Goal: Task Accomplishment & Management: Manage account settings

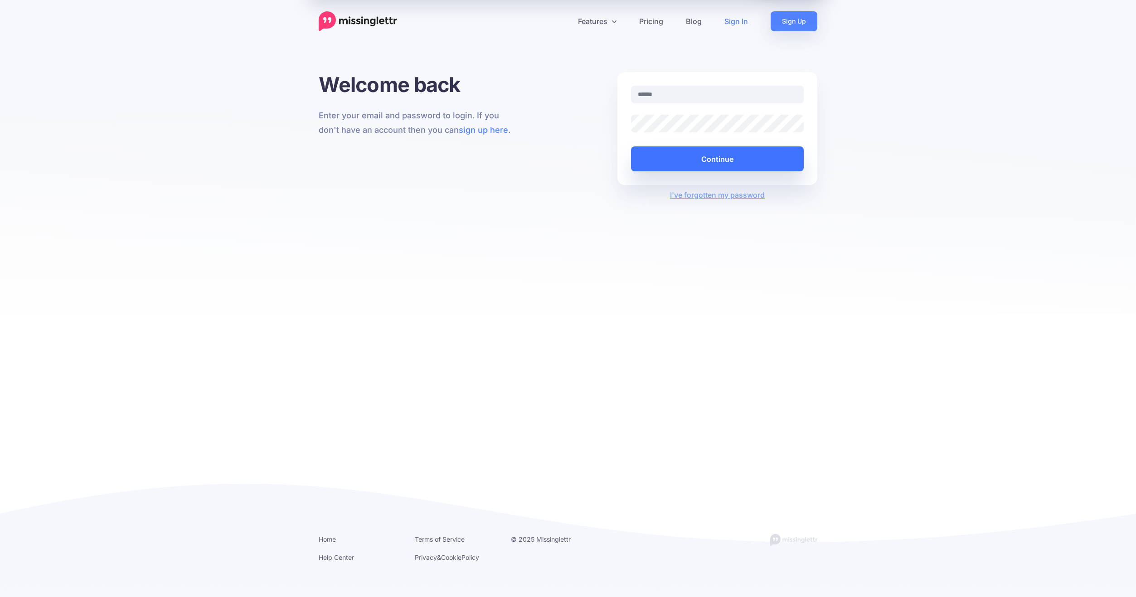
type input "**********"
click at [696, 159] on button "Continue" at bounding box center [717, 158] width 173 height 25
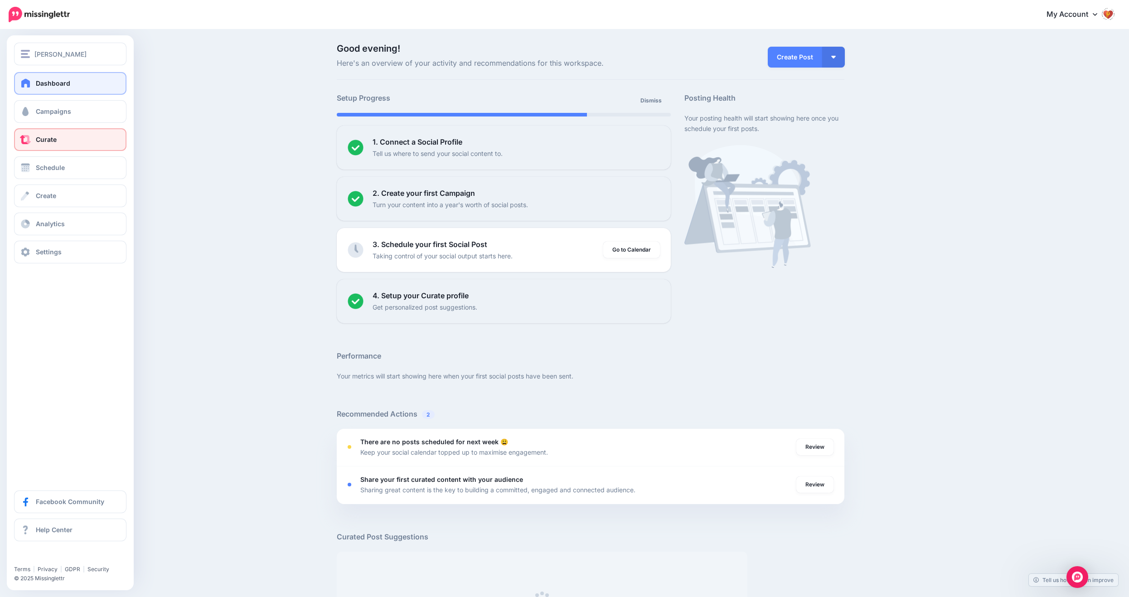
click at [28, 138] on span at bounding box center [25, 139] width 12 height 9
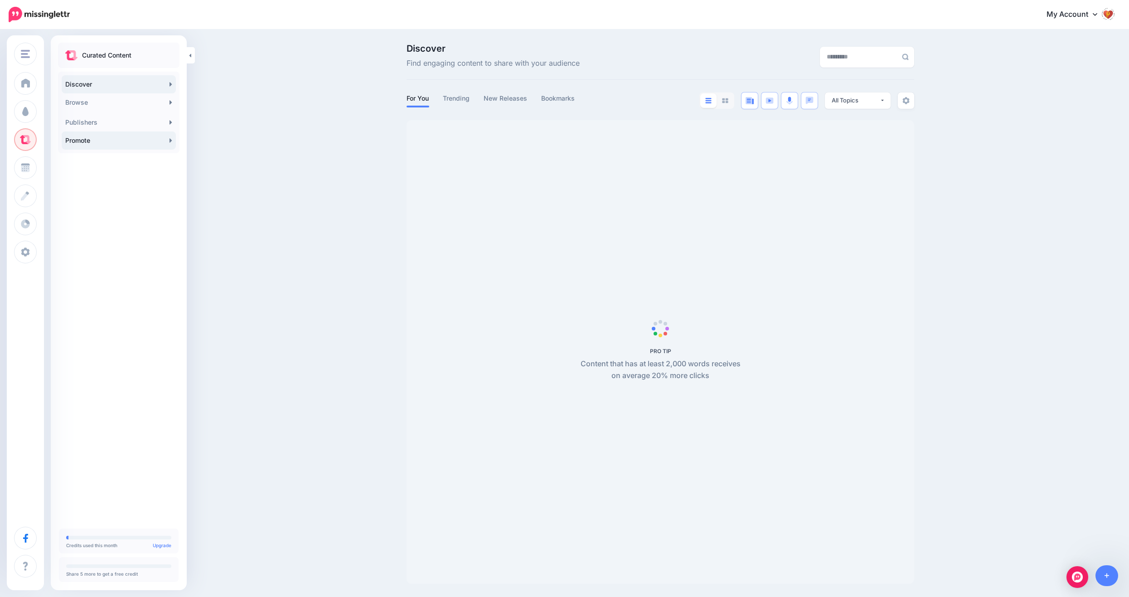
click at [156, 140] on link "Promote" at bounding box center [119, 140] width 114 height 18
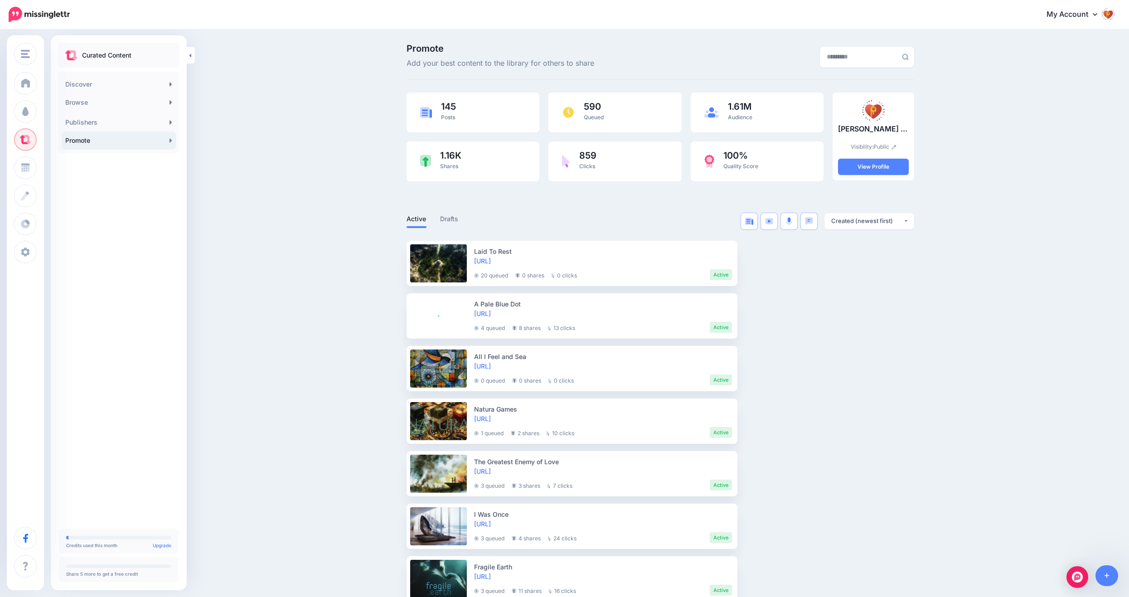
drag, startPoint x: 907, startPoint y: 127, endPoint x: 887, endPoint y: 128, distance: 20.0
click at [889, 128] on p "Mike de Sousa (Curate)" at bounding box center [873, 129] width 71 height 12
click at [882, 130] on p "[PERSON_NAME] (Curate)" at bounding box center [873, 129] width 71 height 12
click at [885, 168] on link "View Profile" at bounding box center [873, 167] width 71 height 16
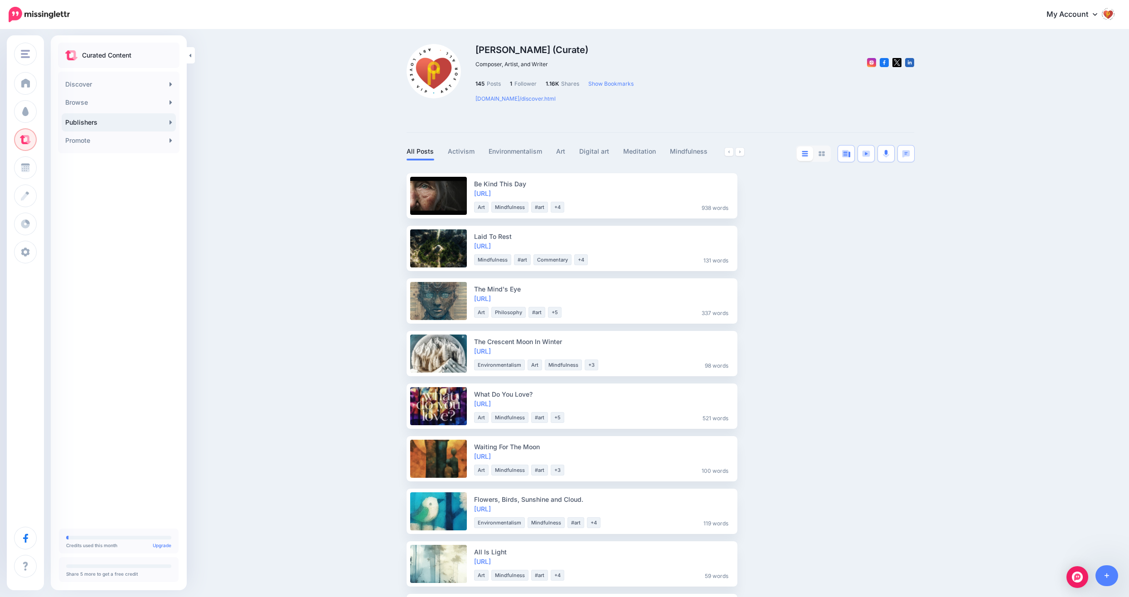
click at [1115, 23] on link "My Account" at bounding box center [1077, 15] width 78 height 22
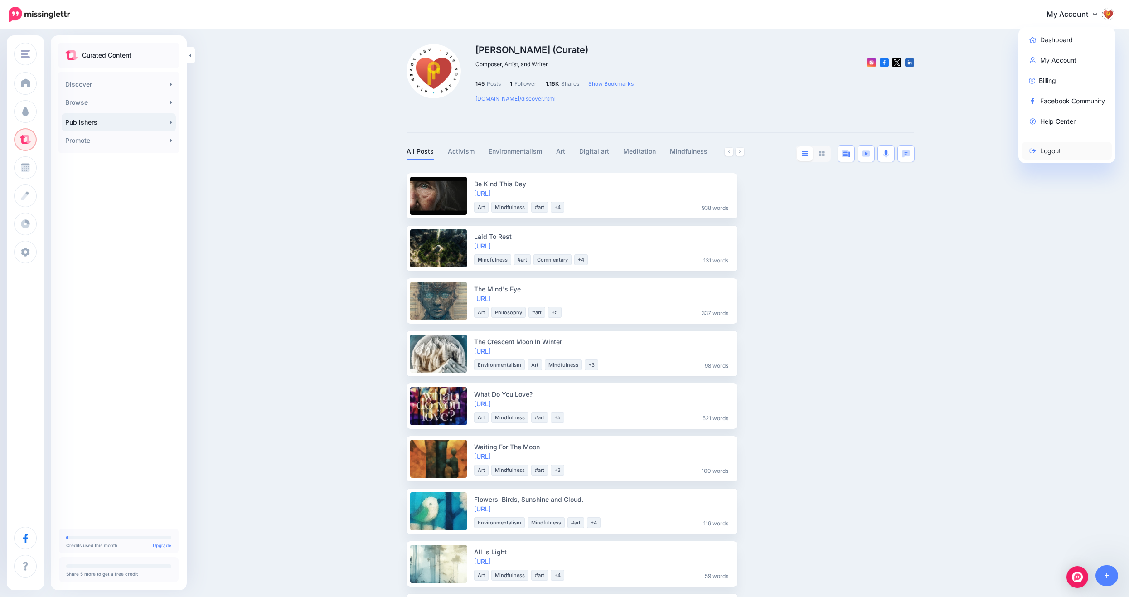
click at [1057, 146] on link "Logout" at bounding box center [1067, 151] width 90 height 18
